Goal: Transaction & Acquisition: Purchase product/service

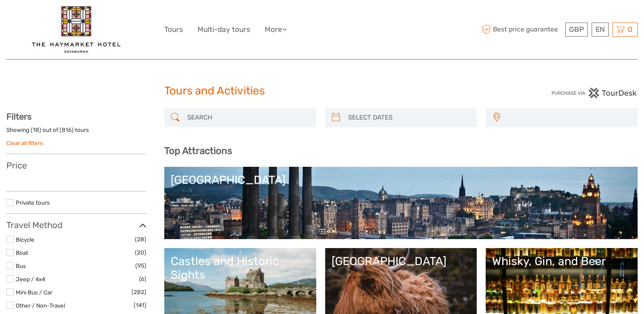
select select
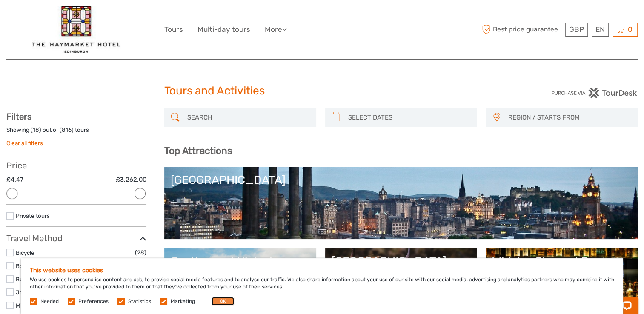
click at [223, 299] on button "OK" at bounding box center [222, 301] width 23 height 9
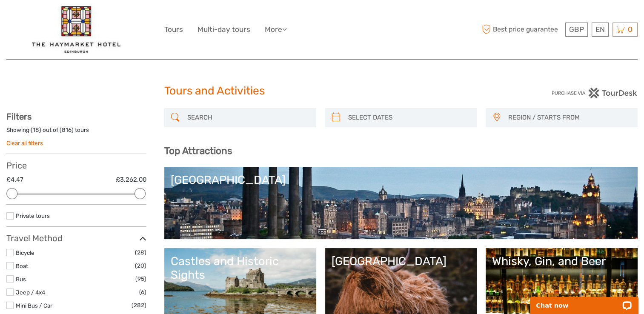
click at [217, 181] on div "[GEOGRAPHIC_DATA]" at bounding box center [401, 180] width 460 height 14
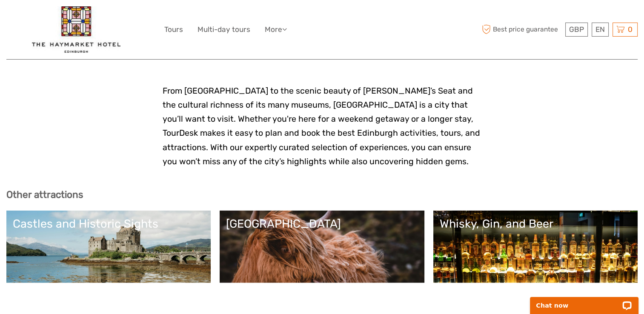
scroll to position [1999, 0]
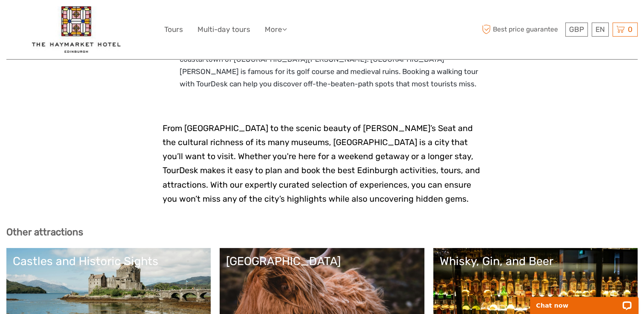
click at [104, 254] on div "Castles and Historic Sights" at bounding box center [108, 261] width 191 height 14
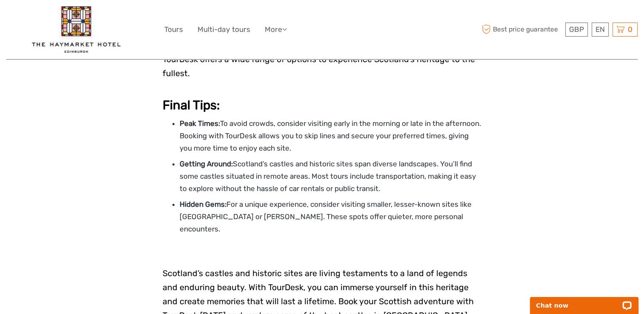
scroll to position [2765, 0]
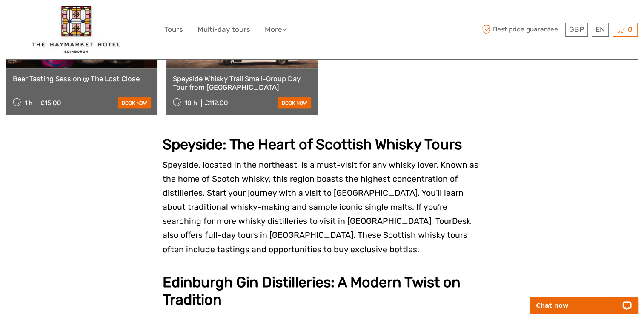
scroll to position [638, 0]
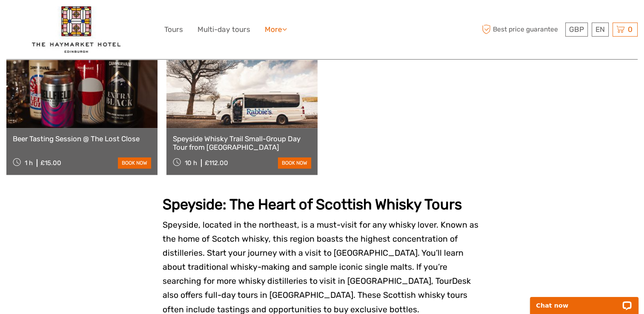
click at [285, 29] on icon at bounding box center [284, 29] width 5 height 7
click at [305, 34] on div "GBP GBP € $ EN English Español Deutsch Tours Multi-day tours More Travel Articl…" at bounding box center [322, 29] width 316 height 46
drag, startPoint x: 364, startPoint y: 85, endPoint x: 371, endPoint y: 93, distance: 10.8
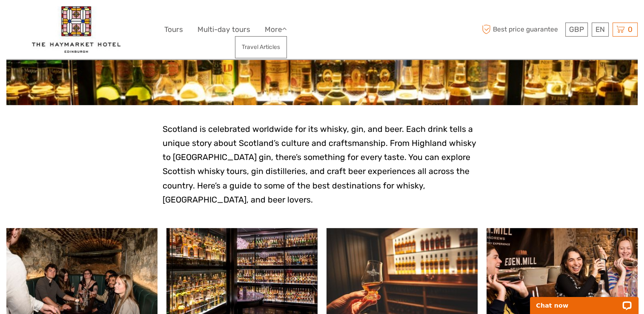
scroll to position [0, 0]
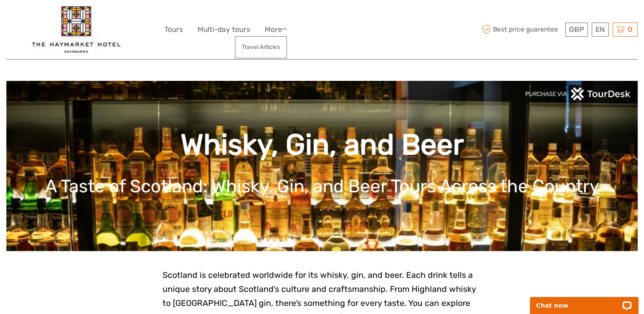
click at [560, 94] on img at bounding box center [577, 93] width 106 height 13
click at [599, 93] on img at bounding box center [577, 93] width 106 height 13
click at [452, 43] on div "GBP GBP € $ EN English Español Deutsch Tours Multi-day tours More Travel Articl…" at bounding box center [322, 29] width 316 height 46
click at [597, 95] on img at bounding box center [577, 93] width 106 height 13
click at [177, 30] on link "Tours" at bounding box center [173, 29] width 19 height 12
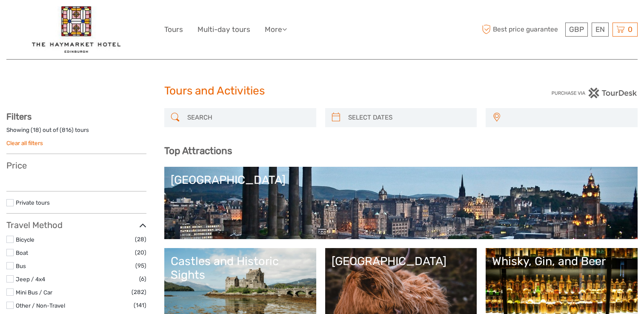
select select
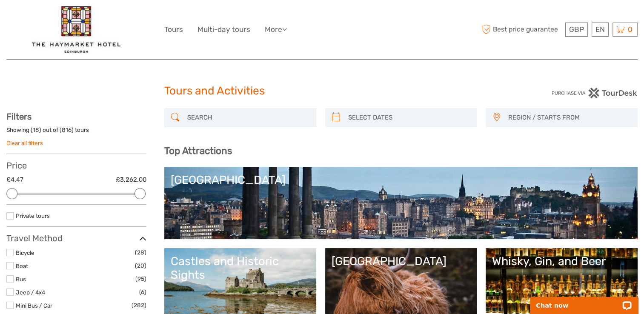
click at [591, 93] on img at bounding box center [594, 93] width 86 height 11
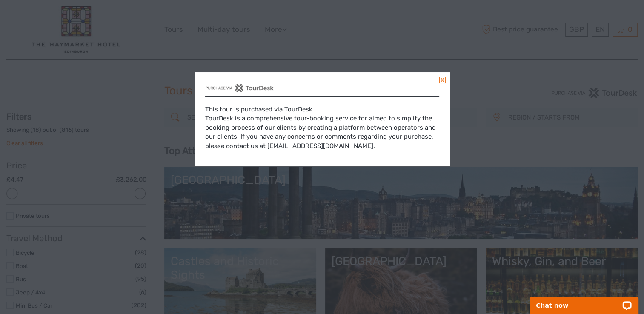
click at [441, 79] on link at bounding box center [442, 80] width 6 height 7
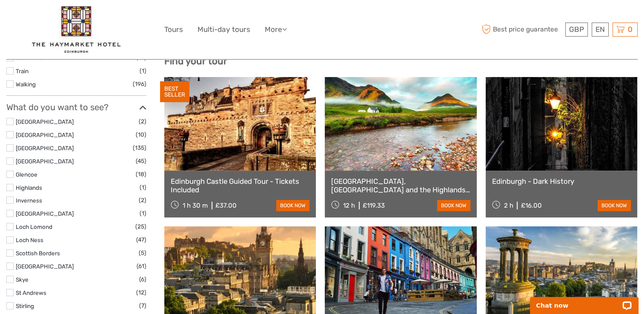
scroll to position [255, 0]
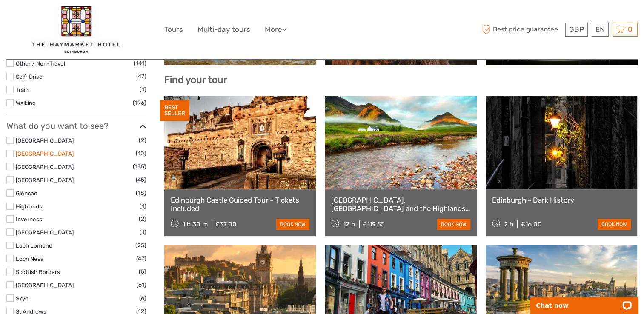
click at [46, 153] on link "Edinburgh Castle" at bounding box center [45, 153] width 58 height 7
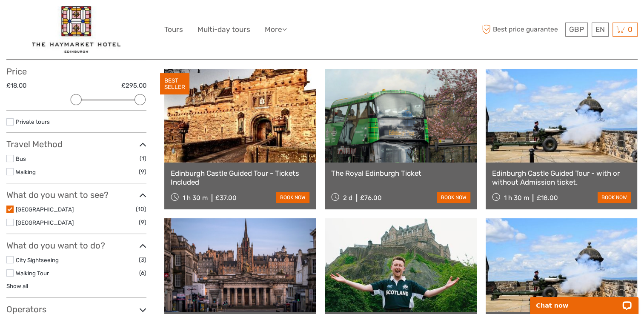
scroll to position [91, 0]
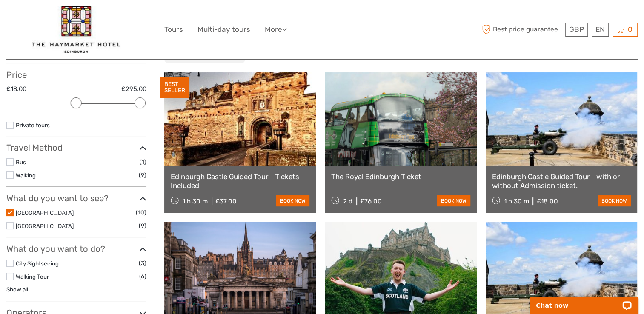
click at [267, 175] on link "Edinburgh Castle Guided Tour - Tickets Included" at bounding box center [240, 180] width 139 height 17
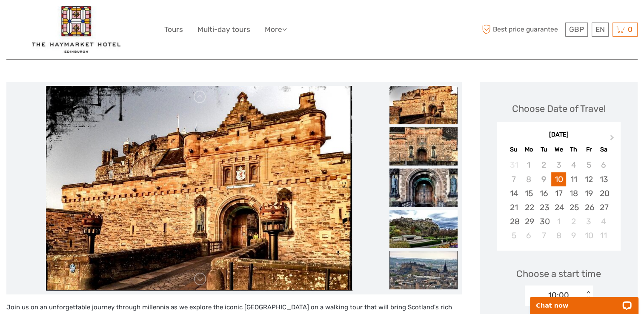
scroll to position [128, 0]
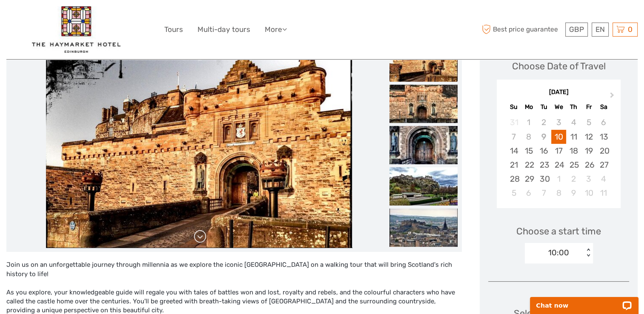
click at [202, 238] on link at bounding box center [200, 237] width 14 height 14
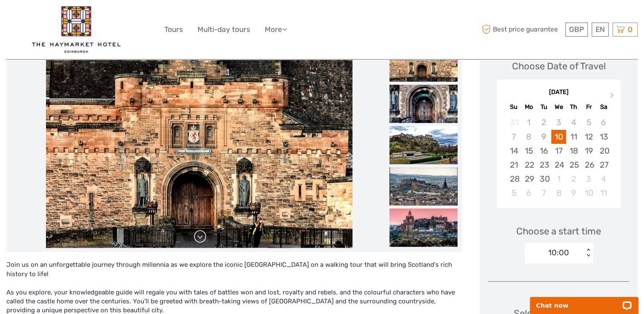
click at [202, 238] on link at bounding box center [200, 237] width 14 height 14
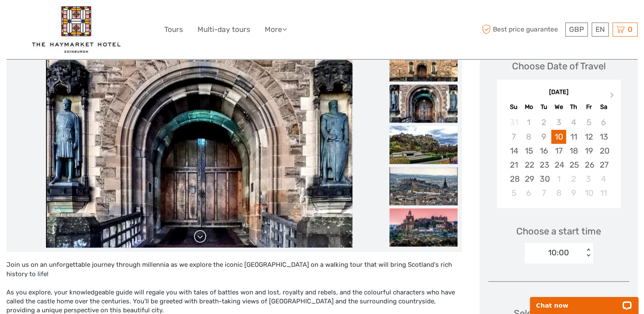
click at [202, 238] on link at bounding box center [200, 237] width 14 height 14
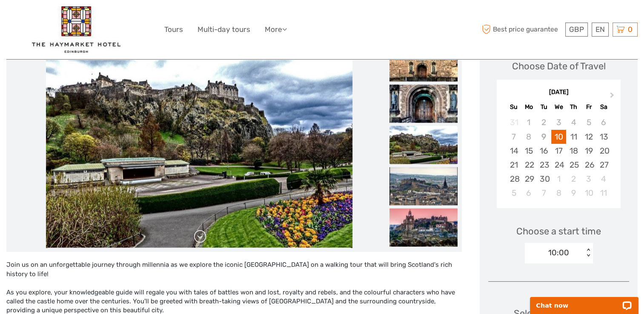
click at [202, 238] on link at bounding box center [200, 237] width 14 height 14
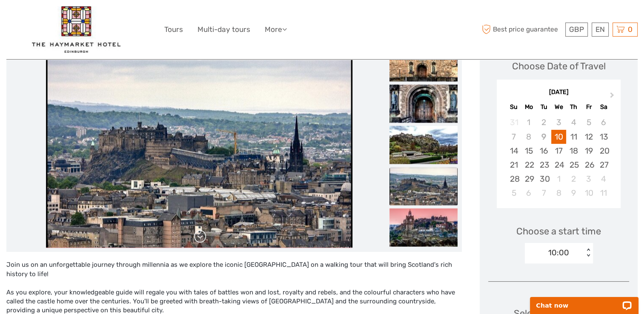
click at [202, 238] on link at bounding box center [200, 237] width 14 height 14
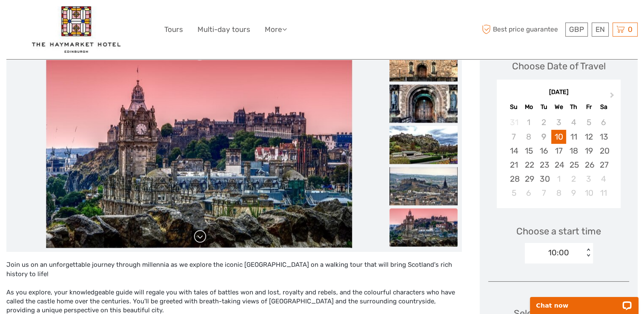
click at [202, 238] on link at bounding box center [200, 237] width 14 height 14
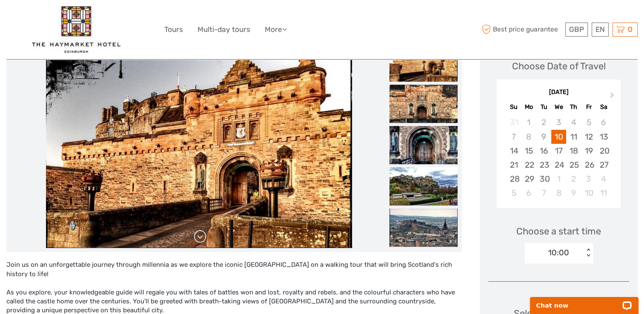
click at [202, 238] on link at bounding box center [200, 237] width 14 height 14
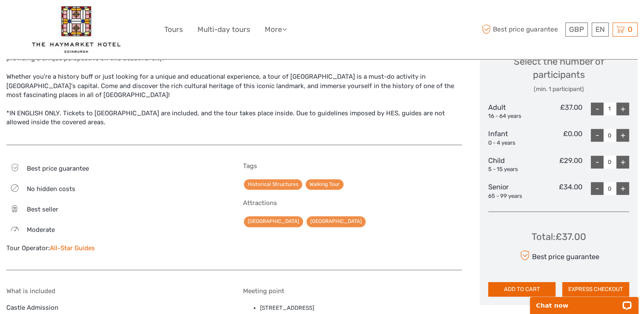
scroll to position [383, 0]
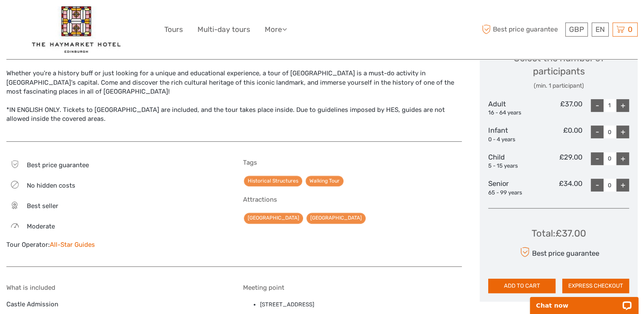
click at [621, 103] on div "+" at bounding box center [622, 105] width 13 height 13
type input "3"
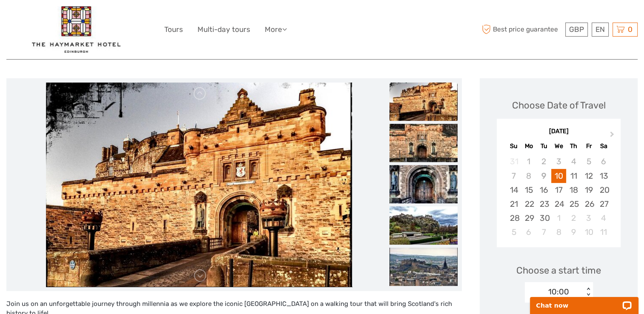
scroll to position [37, 0]
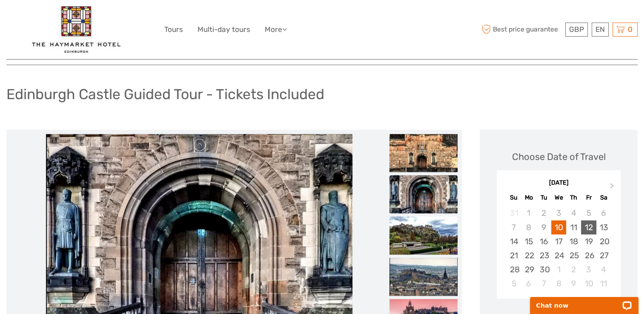
click at [589, 229] on div "12" at bounding box center [588, 227] width 15 height 14
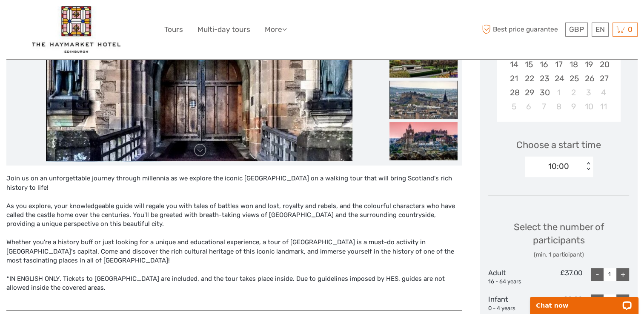
scroll to position [250, 0]
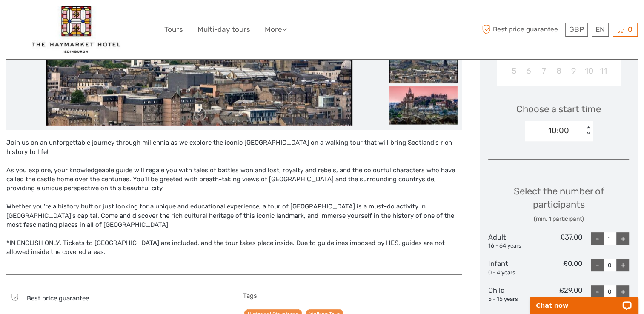
click at [622, 239] on div "+" at bounding box center [622, 238] width 13 height 13
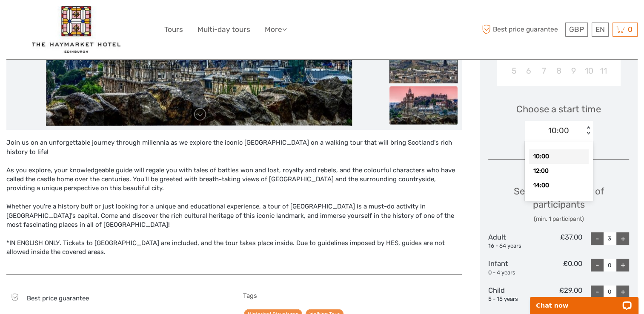
click at [588, 125] on div "10:00 < >" at bounding box center [558, 131] width 68 height 20
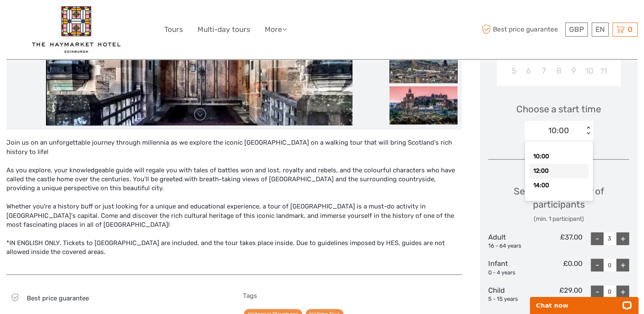
click at [538, 173] on div "12:00" at bounding box center [559, 171] width 60 height 14
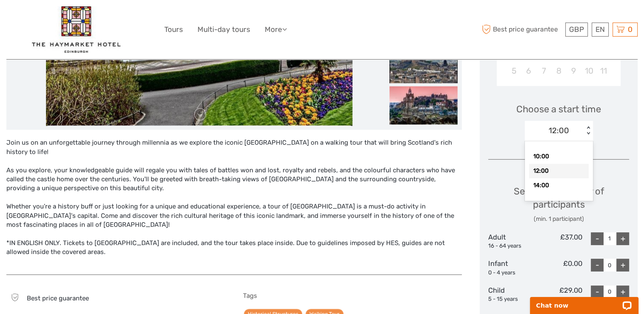
click at [588, 127] on div "< >" at bounding box center [587, 130] width 7 height 9
click at [542, 155] on div "10:00" at bounding box center [559, 156] width 60 height 14
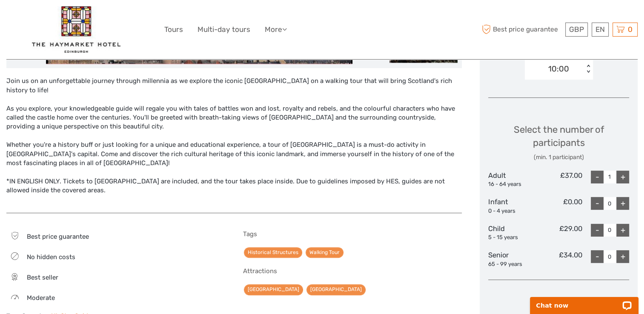
scroll to position [335, 0]
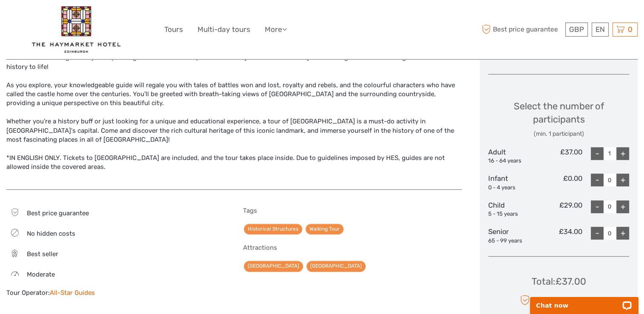
click at [624, 154] on div "+" at bounding box center [622, 153] width 13 height 13
type input "3"
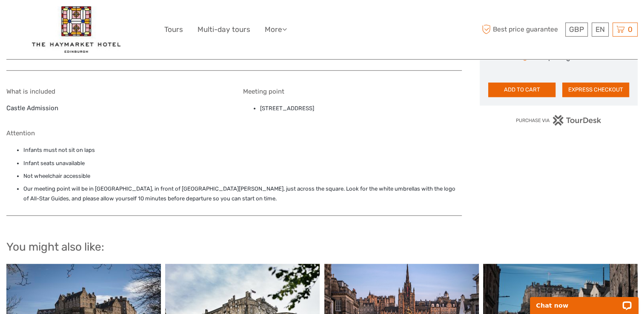
scroll to position [590, 0]
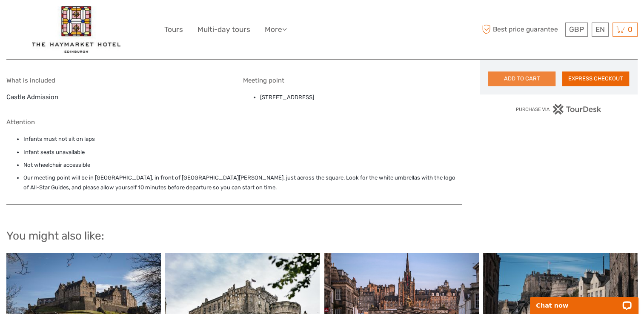
click at [524, 78] on button "ADD TO CART" at bounding box center [521, 78] width 67 height 14
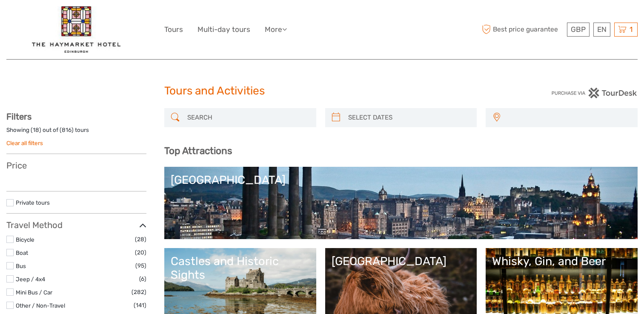
select select
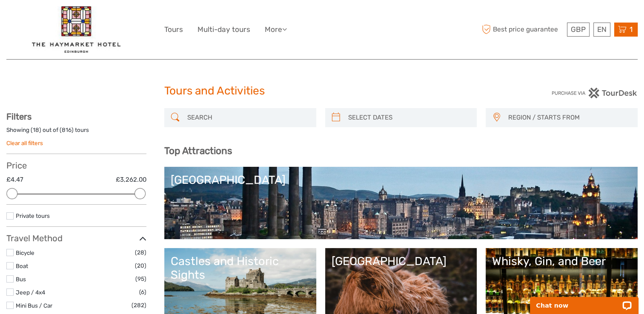
click at [623, 29] on icon at bounding box center [622, 29] width 9 height 11
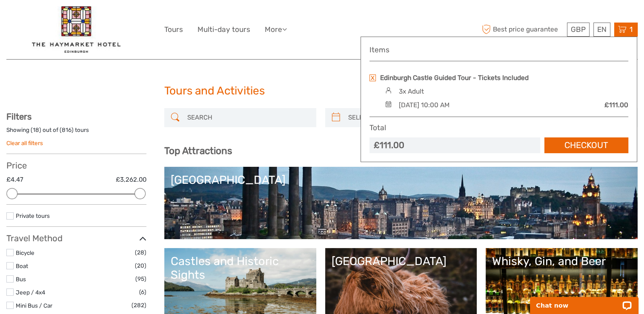
click at [339, 44] on div "GBP GBP € $ EN English Español Deutsch Tours Multi-day tours More Travel Articl…" at bounding box center [322, 29] width 316 height 46
click at [338, 84] on h1 "Tours and Activities" at bounding box center [322, 91] width 316 height 14
click at [623, 31] on icon at bounding box center [622, 29] width 9 height 11
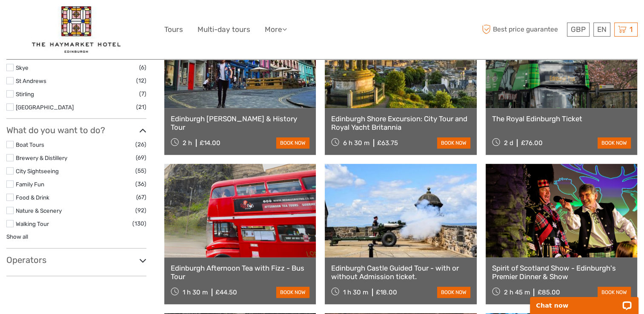
scroll to position [510, 0]
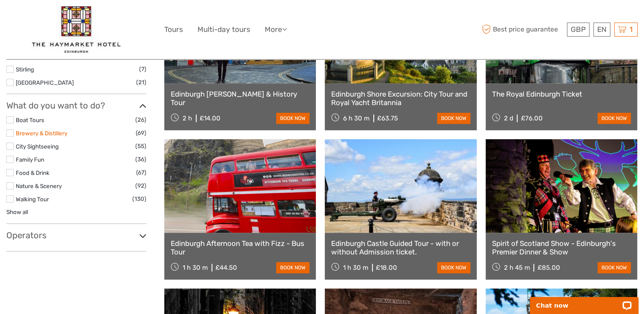
click at [58, 134] on link "Brewery & Distillery" at bounding box center [41, 133] width 51 height 7
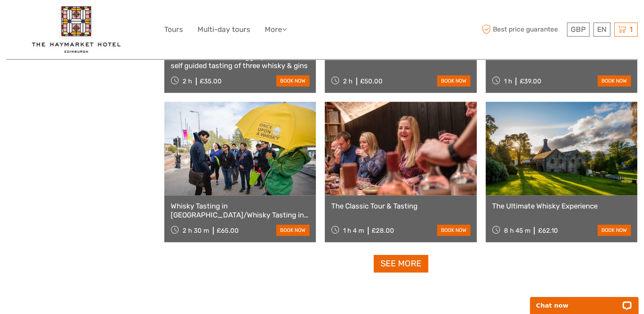
scroll to position [814, 0]
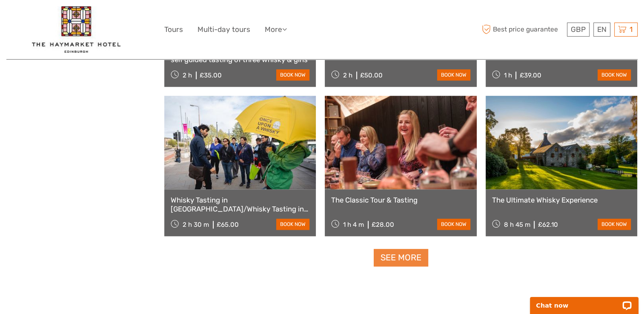
click at [391, 259] on link "See more" at bounding box center [400, 257] width 54 height 17
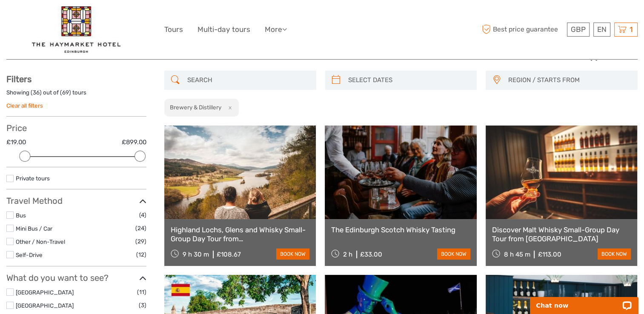
scroll to position [128, 0]
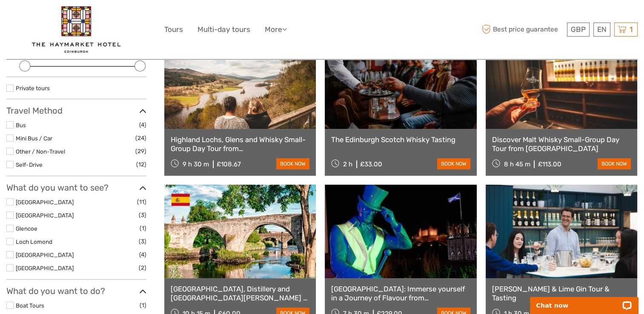
click at [410, 140] on link "The Edinburgh Scotch Whisky Tasting" at bounding box center [400, 139] width 139 height 9
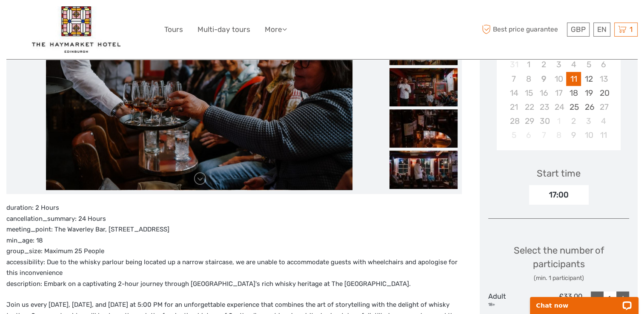
scroll to position [170, 0]
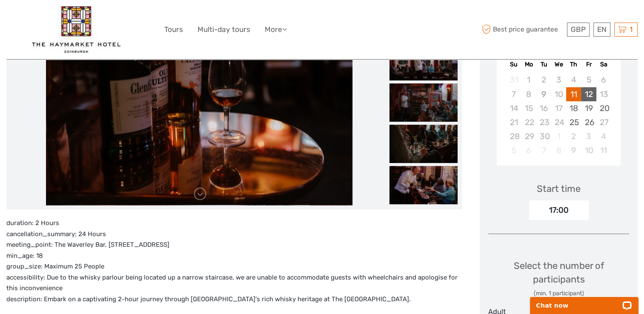
click at [591, 93] on div "12" at bounding box center [588, 94] width 15 height 14
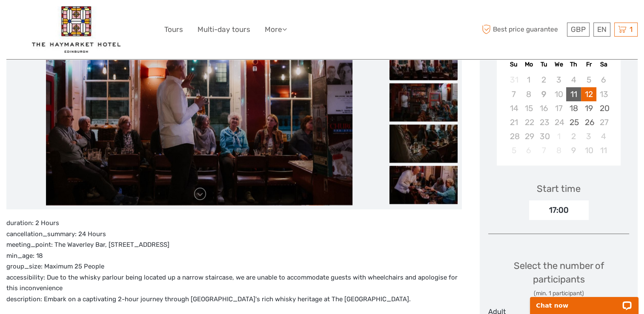
click at [574, 94] on div "11" at bounding box center [573, 94] width 15 height 14
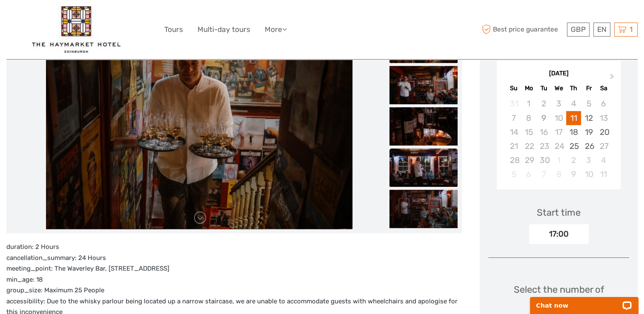
scroll to position [128, 0]
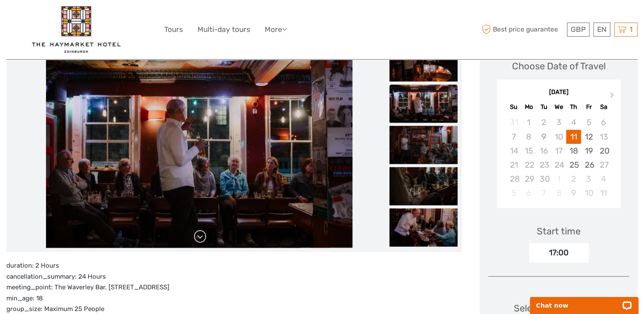
click at [201, 236] on link at bounding box center [200, 237] width 14 height 14
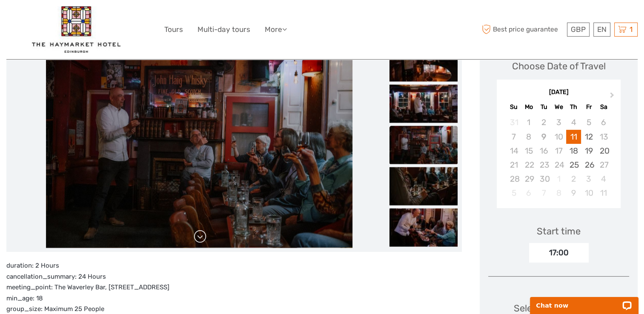
click at [201, 236] on link at bounding box center [200, 237] width 14 height 14
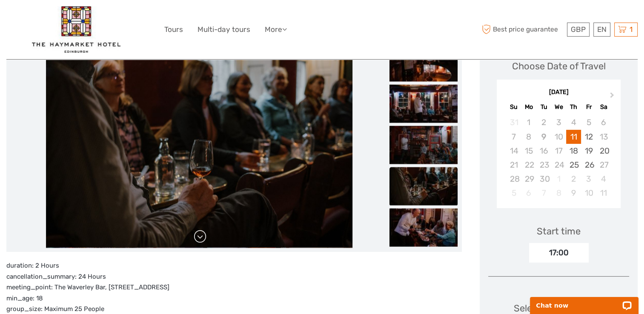
click at [201, 236] on link at bounding box center [200, 237] width 14 height 14
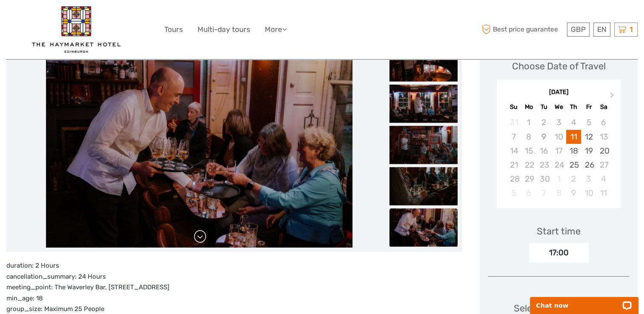
click at [201, 236] on link at bounding box center [200, 237] width 14 height 14
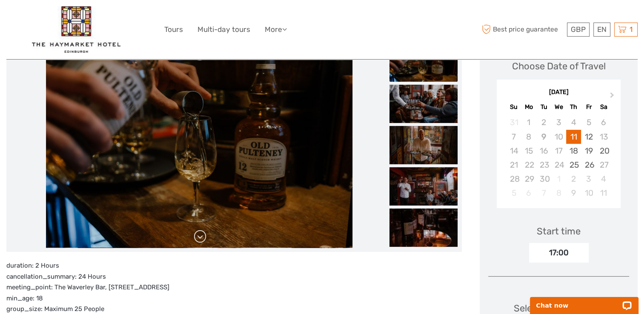
click at [201, 236] on link at bounding box center [200, 237] width 14 height 14
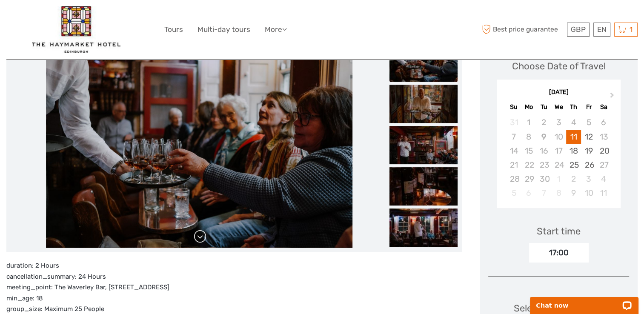
click at [201, 236] on link at bounding box center [200, 237] width 14 height 14
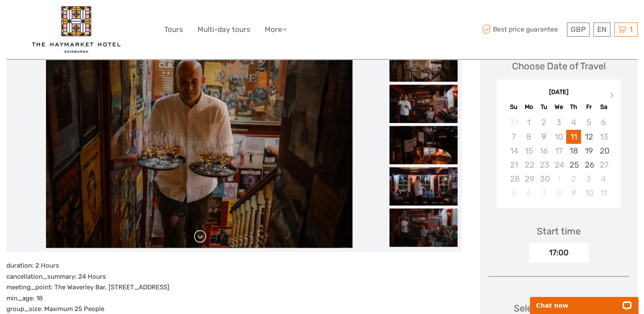
click at [201, 236] on link at bounding box center [200, 237] width 14 height 14
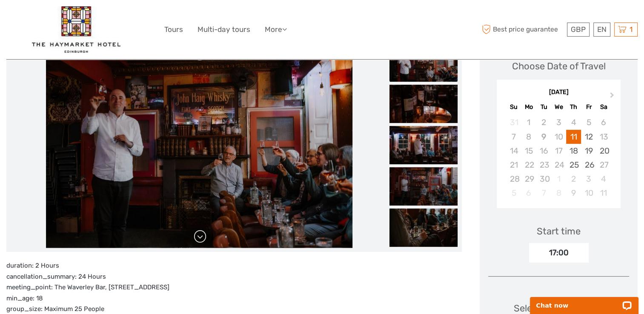
click at [201, 236] on link at bounding box center [200, 237] width 14 height 14
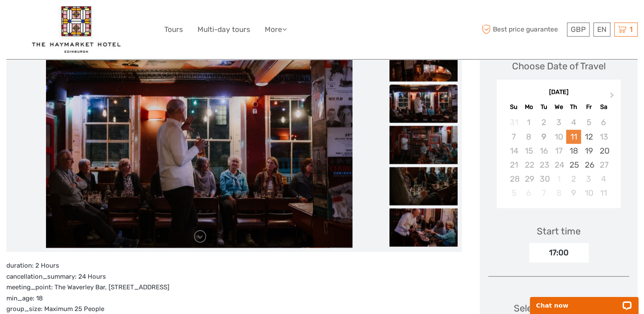
click at [573, 134] on div "11" at bounding box center [573, 137] width 15 height 14
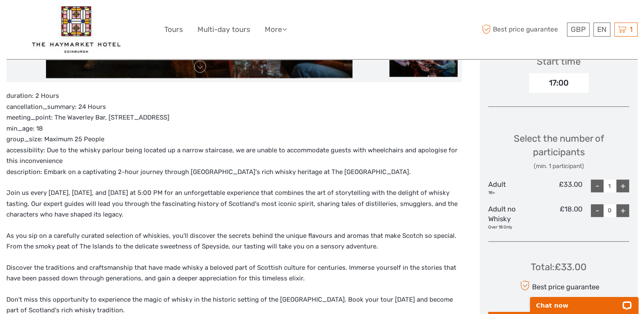
scroll to position [298, 0]
click at [625, 184] on div "+" at bounding box center [622, 185] width 13 height 13
type input "3"
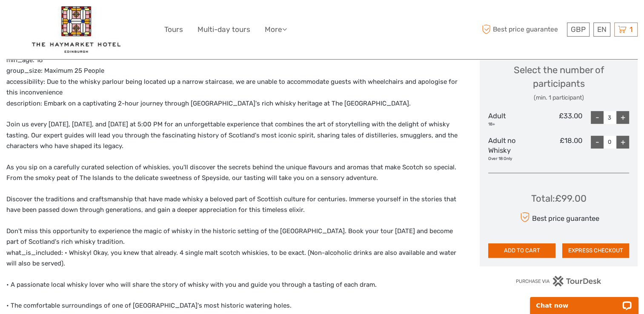
scroll to position [383, 0]
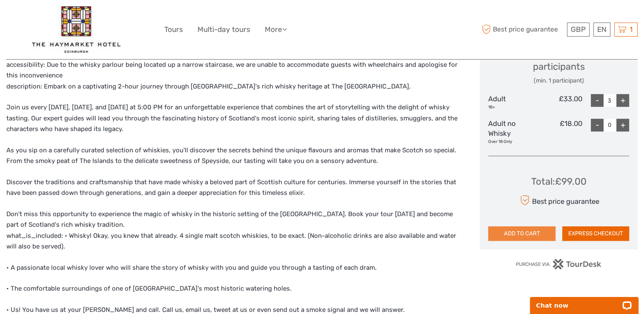
click at [525, 233] on button "ADD TO CART" at bounding box center [521, 233] width 67 height 14
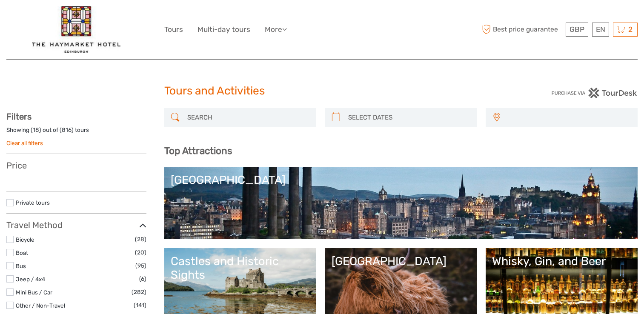
select select
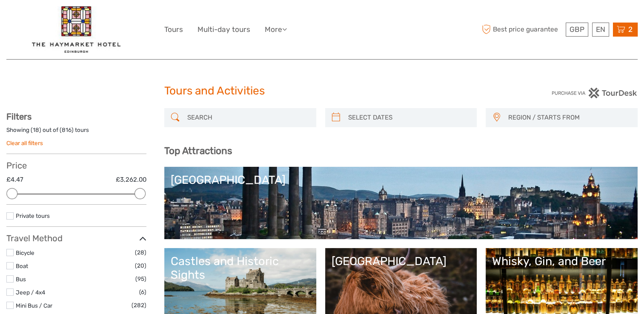
click at [623, 32] on icon at bounding box center [620, 29] width 9 height 11
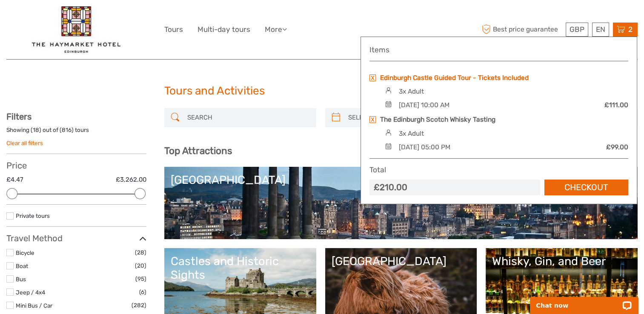
click at [462, 75] on link "Edinburgh Castle Guided Tour - Tickets Included" at bounding box center [454, 77] width 148 height 9
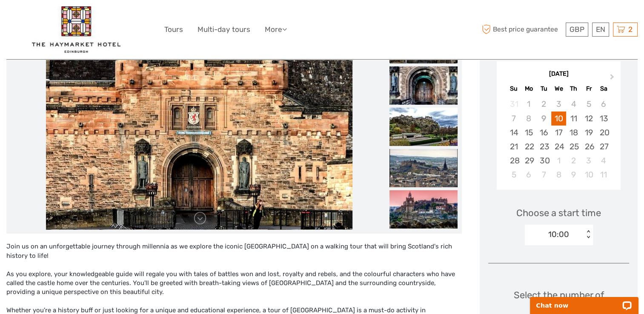
scroll to position [128, 0]
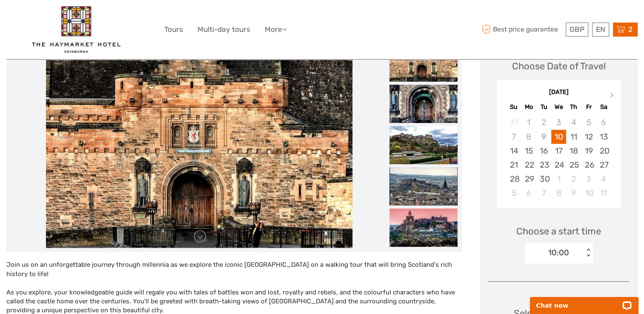
click at [628, 29] on span "2" at bounding box center [630, 29] width 7 height 9
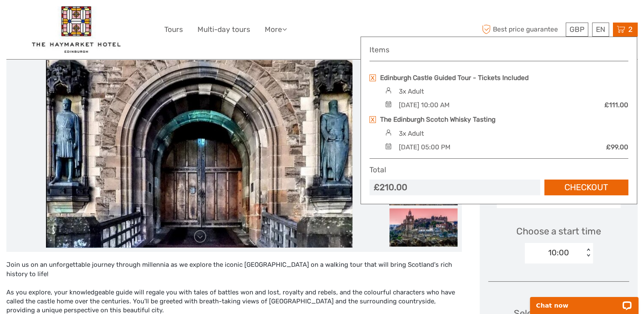
click at [386, 103] on img at bounding box center [387, 104] width 11 height 6
click at [407, 103] on div "[DATE] 10:00 AM" at bounding box center [423, 104] width 51 height 9
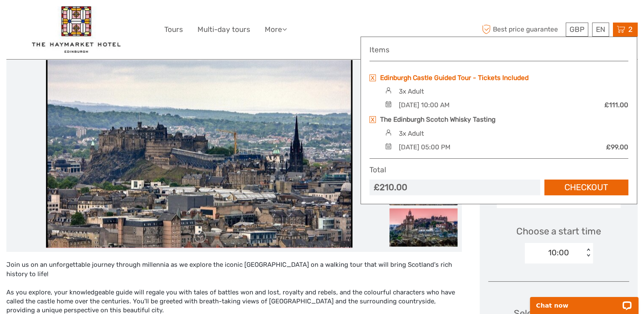
click at [419, 75] on link "Edinburgh Castle Guided Tour - Tickets Included" at bounding box center [454, 77] width 148 height 9
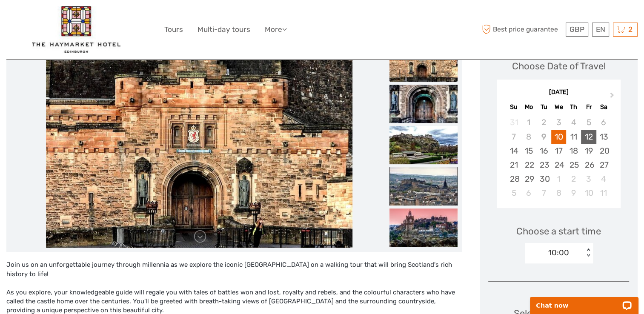
click at [590, 139] on div "12" at bounding box center [588, 137] width 15 height 14
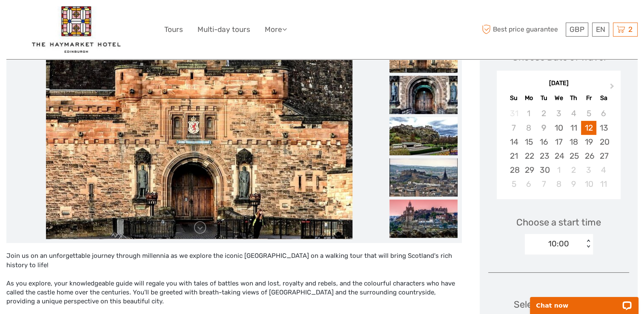
click at [589, 254] on div "10:00 < >" at bounding box center [558, 244] width 68 height 20
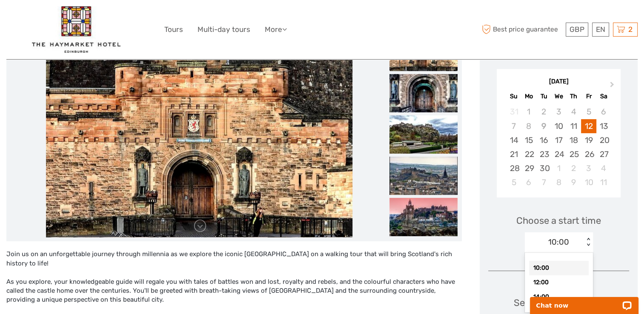
scroll to position [140, 0]
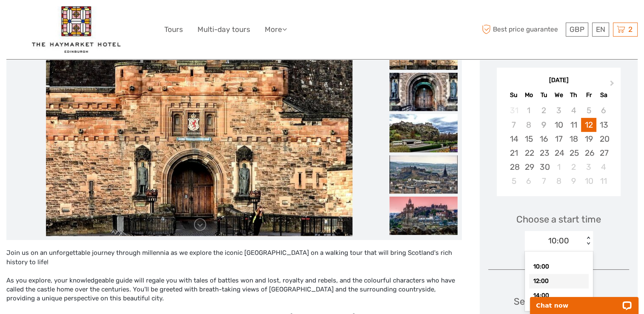
click at [546, 279] on div "12:00" at bounding box center [559, 281] width 60 height 14
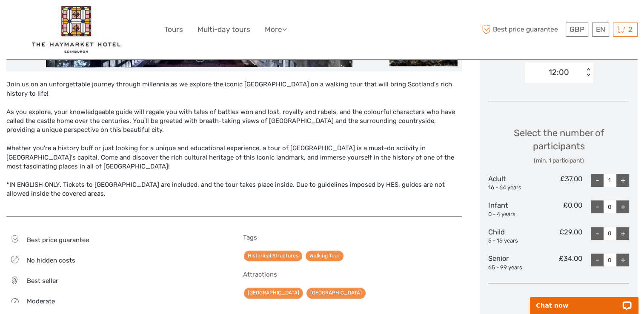
scroll to position [310, 0]
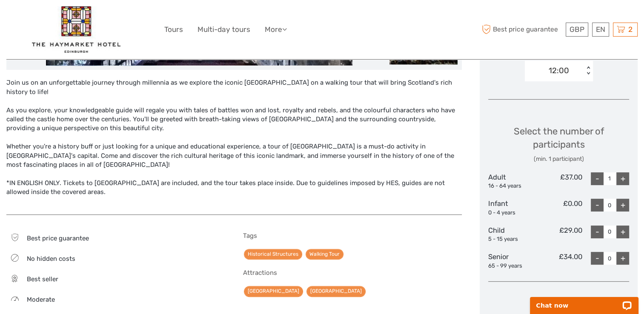
click at [620, 179] on div "+" at bounding box center [622, 178] width 13 height 13
click at [597, 178] on div "-" at bounding box center [596, 178] width 13 height 13
type input "3"
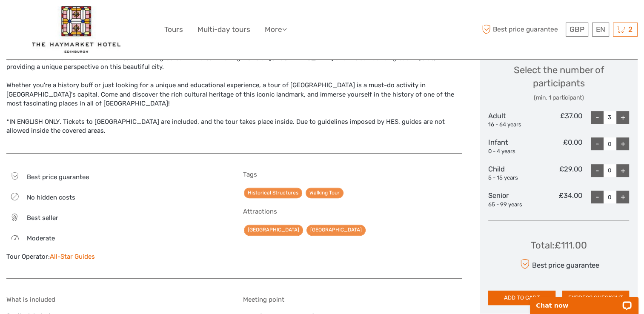
scroll to position [395, 0]
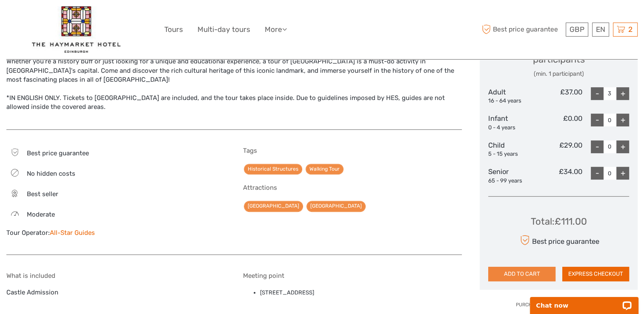
click at [529, 273] on button "ADD TO CART" at bounding box center [521, 274] width 67 height 14
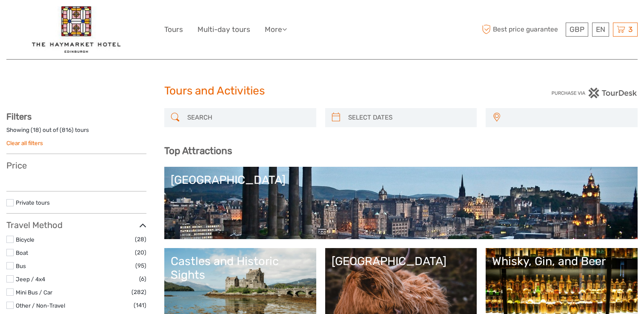
select select
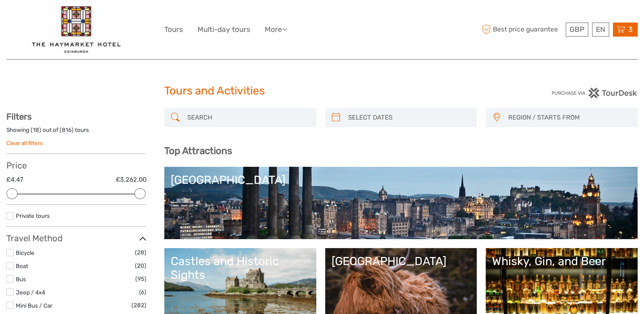
click at [627, 30] on span "3" at bounding box center [630, 29] width 7 height 9
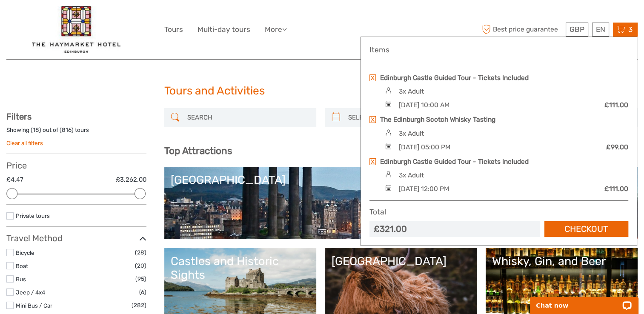
click at [372, 77] on link at bounding box center [372, 77] width 6 height 7
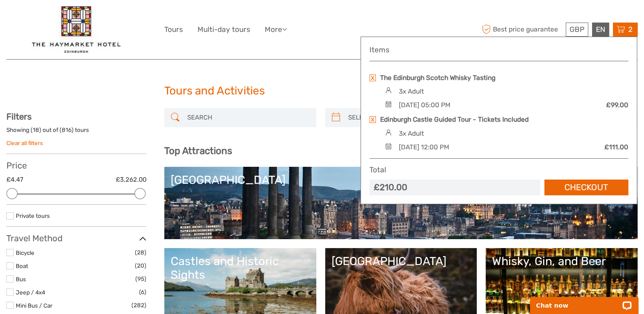
click at [601, 31] on div "EN English Español Deutsch" at bounding box center [600, 30] width 17 height 14
click at [577, 29] on span "GBP" at bounding box center [576, 29] width 15 height 9
click at [627, 31] on span "2" at bounding box center [630, 29] width 7 height 9
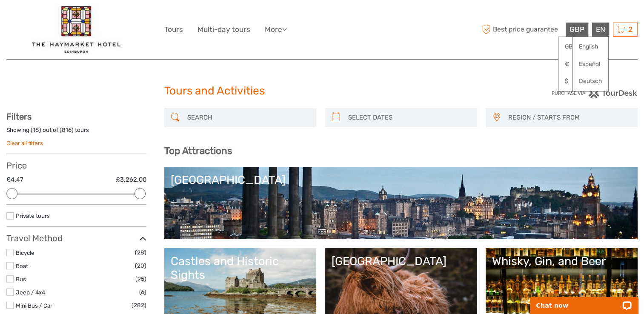
click at [550, 117] on span "REGION / STARTS FROM" at bounding box center [568, 118] width 129 height 14
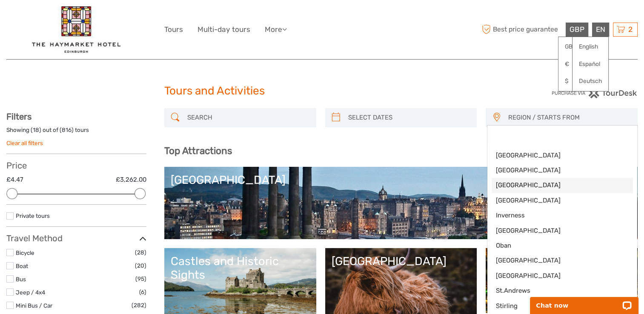
click at [513, 184] on span "Edinburgh" at bounding box center [555, 185] width 118 height 9
select select "Edinburgh"
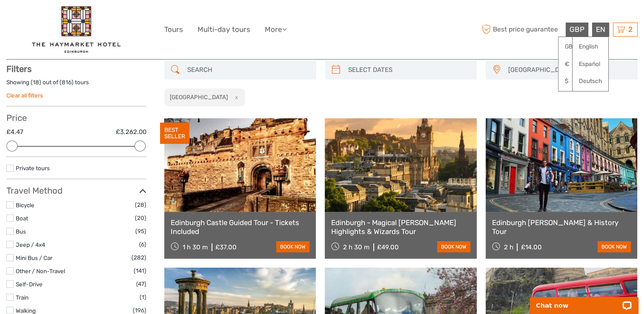
scroll to position [48, 0]
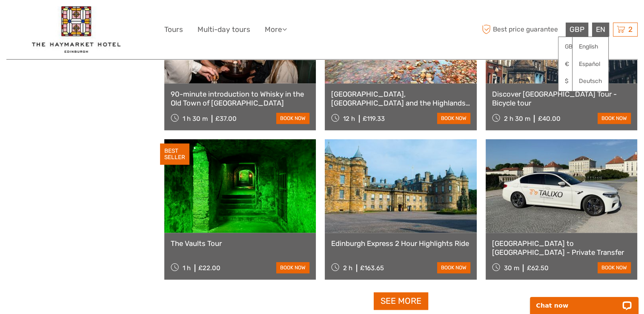
scroll to position [771, 0]
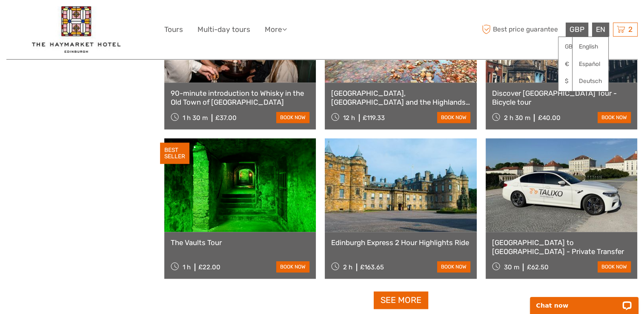
click at [270, 206] on link at bounding box center [239, 185] width 151 height 94
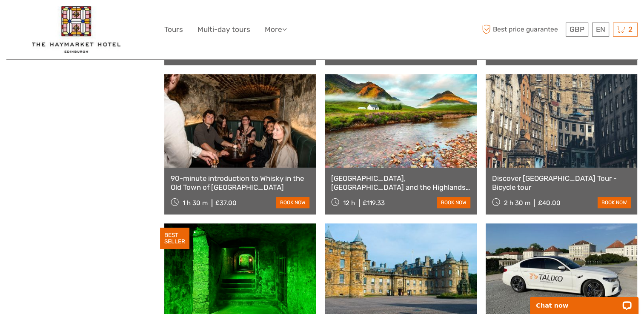
click at [219, 185] on link "90-minute introduction to Whisky in the Old Town of [GEOGRAPHIC_DATA]" at bounding box center [240, 182] width 139 height 17
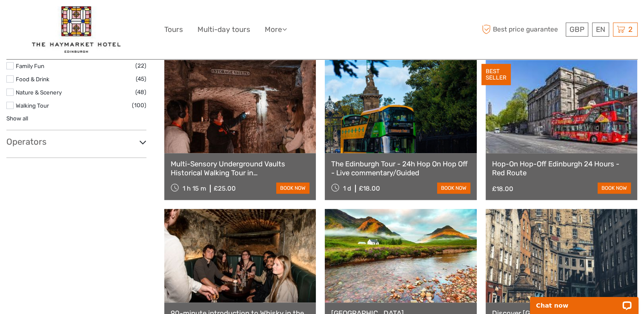
scroll to position [553, 0]
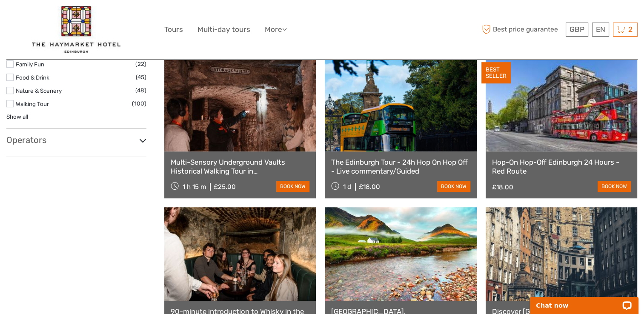
click at [141, 140] on icon at bounding box center [142, 140] width 7 height 11
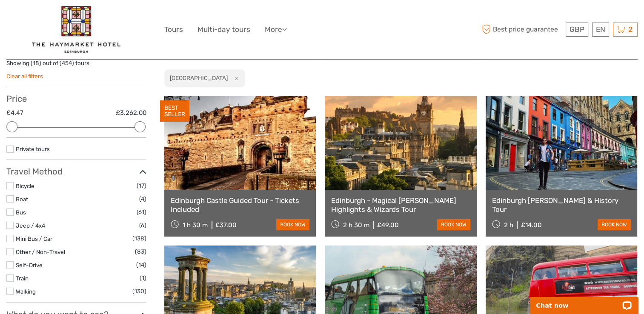
scroll to position [0, 0]
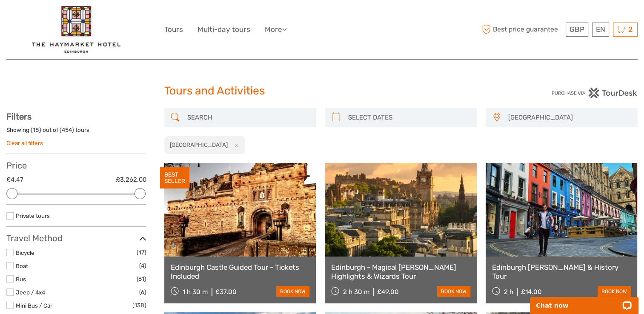
click at [499, 28] on span "Best price guarantee" at bounding box center [521, 30] width 84 height 14
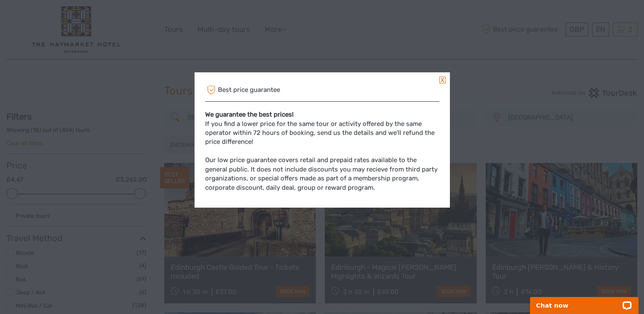
click at [444, 80] on link at bounding box center [442, 80] width 6 height 7
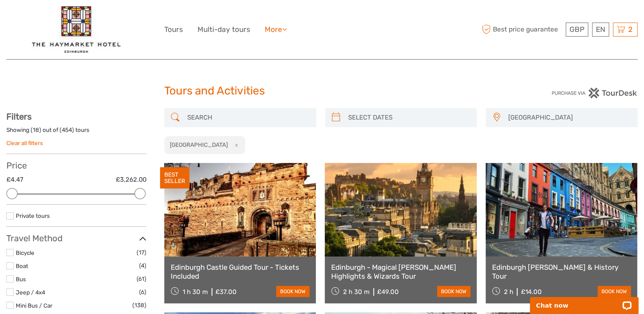
click at [286, 28] on icon at bounding box center [284, 29] width 5 height 7
click at [347, 25] on div "GBP GBP € $ EN English Español Deutsch Tours Multi-day tours More Travel Articl…" at bounding box center [322, 29] width 316 height 46
click at [621, 32] on icon at bounding box center [620, 29] width 9 height 11
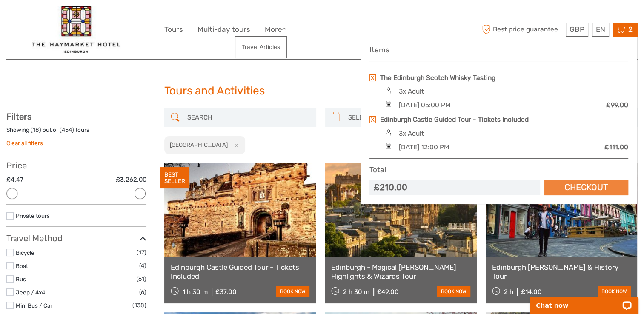
click at [601, 186] on link "Checkout" at bounding box center [586, 187] width 84 height 16
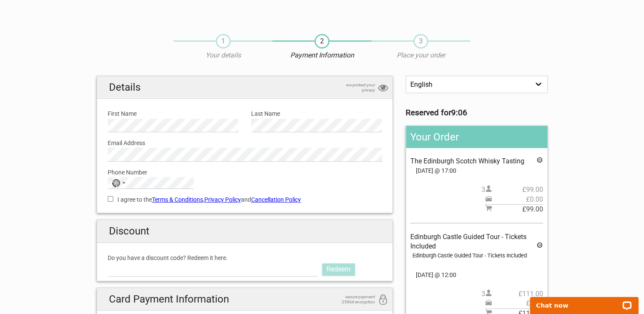
click at [538, 83] on select "English Español Deutsch" at bounding box center [476, 84] width 142 height 17
click at [110, 197] on input "I agree to the Terms & Conditions , Privacy Policy and Cancellation Policy" at bounding box center [111, 199] width 6 height 6
checkbox input "true"
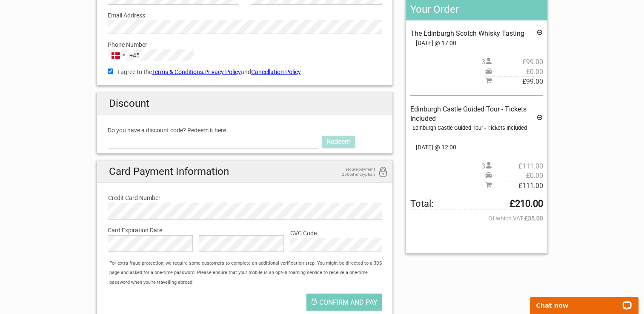
scroll to position [170, 0]
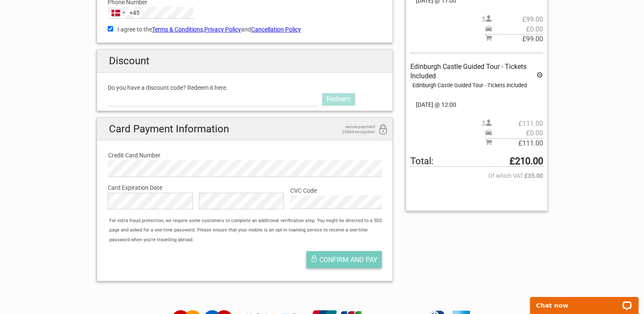
click at [356, 258] on span "Confirm and pay" at bounding box center [348, 260] width 58 height 8
